Goal: Go to known website: Access a specific website the user already knows

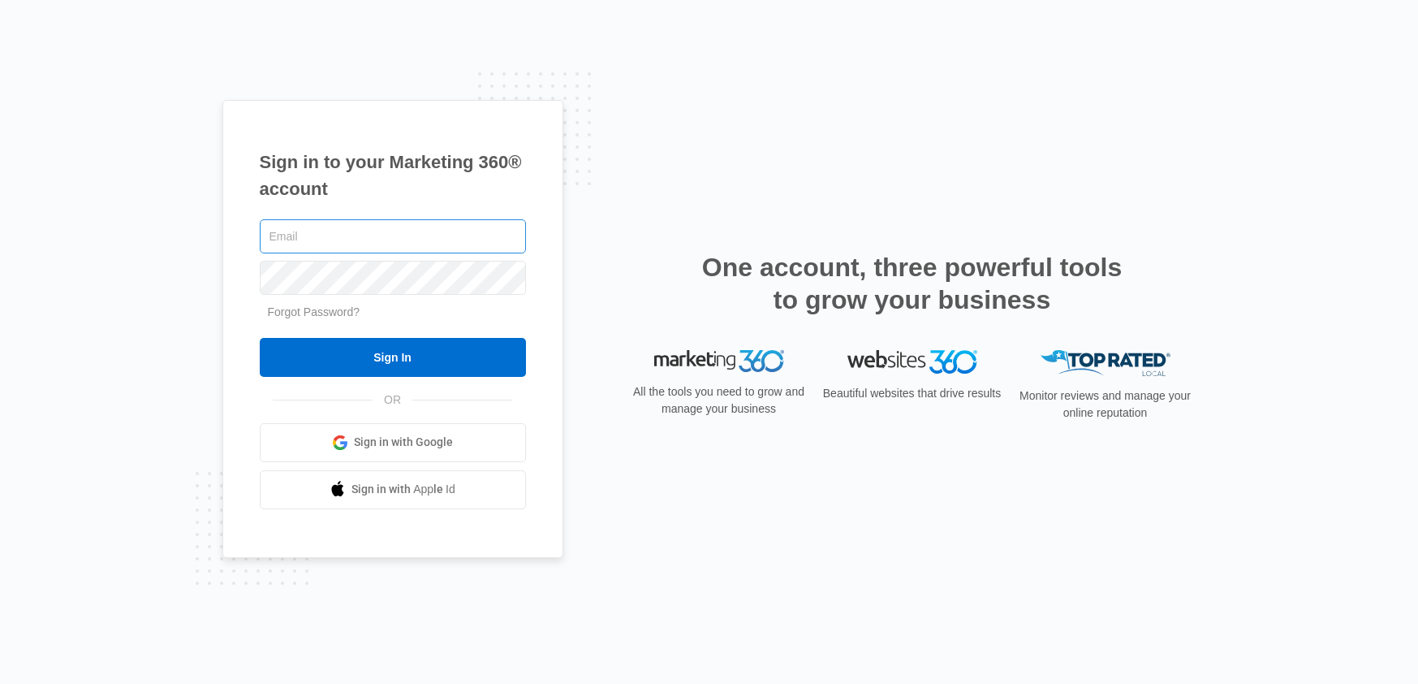
click at [344, 228] on input "text" at bounding box center [393, 236] width 266 height 34
type input "[PERSON_NAME][EMAIL_ADDRESS][PERSON_NAME][DOMAIN_NAME]"
click at [260, 338] on input "Sign In" at bounding box center [393, 357] width 266 height 39
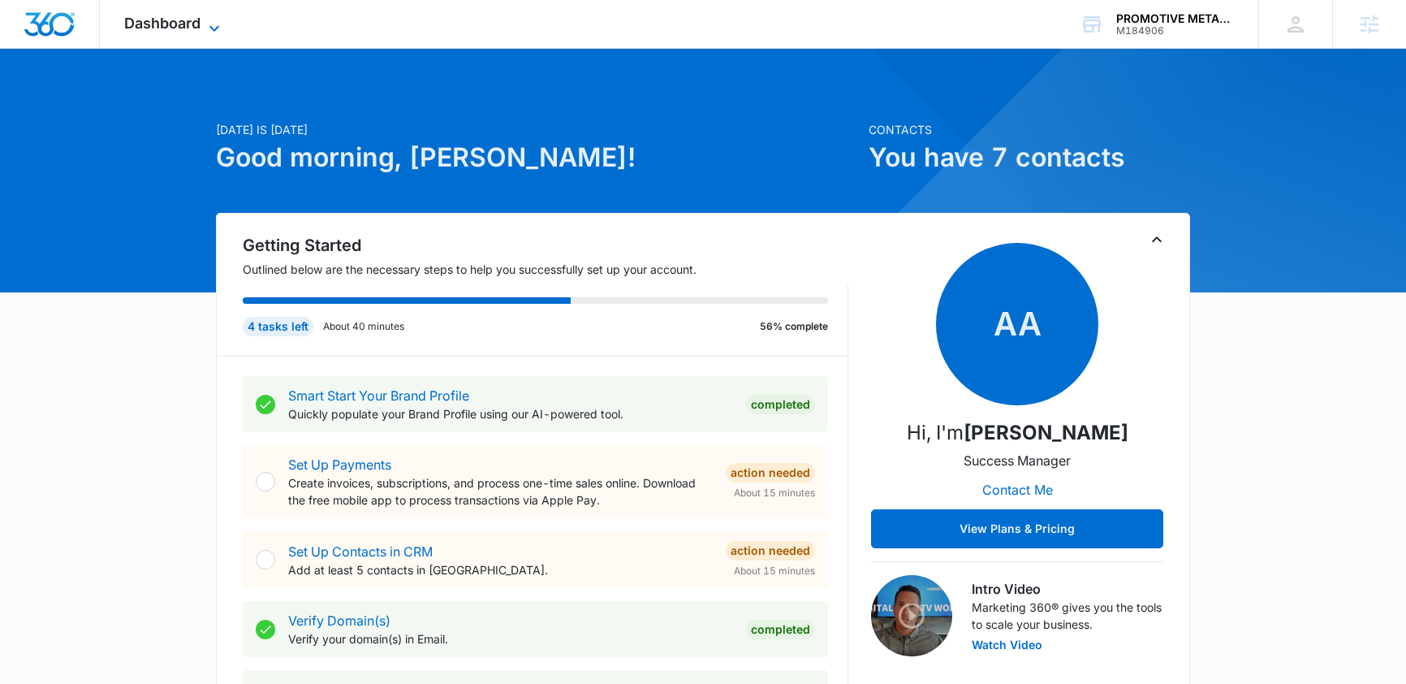
click at [205, 28] on icon at bounding box center [214, 28] width 19 height 19
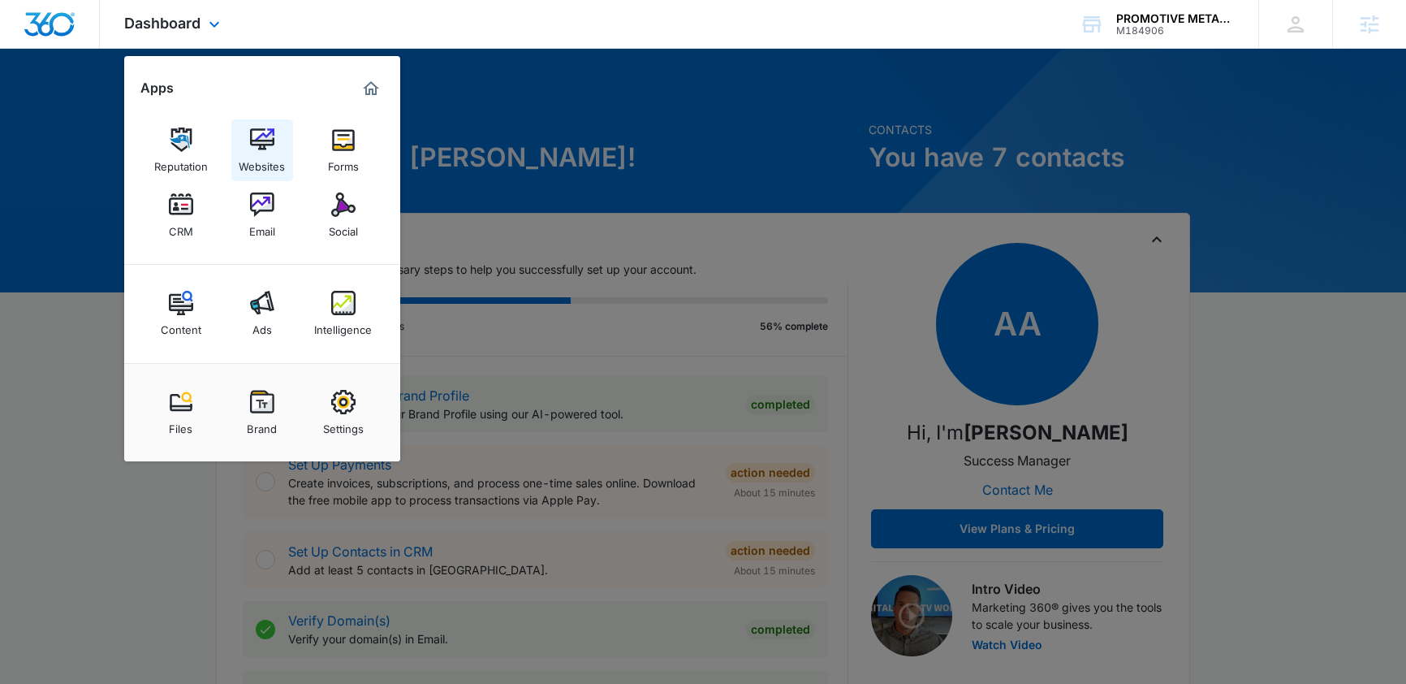
click at [262, 129] on img at bounding box center [262, 139] width 24 height 24
